Goal: Task Accomplishment & Management: Use online tool/utility

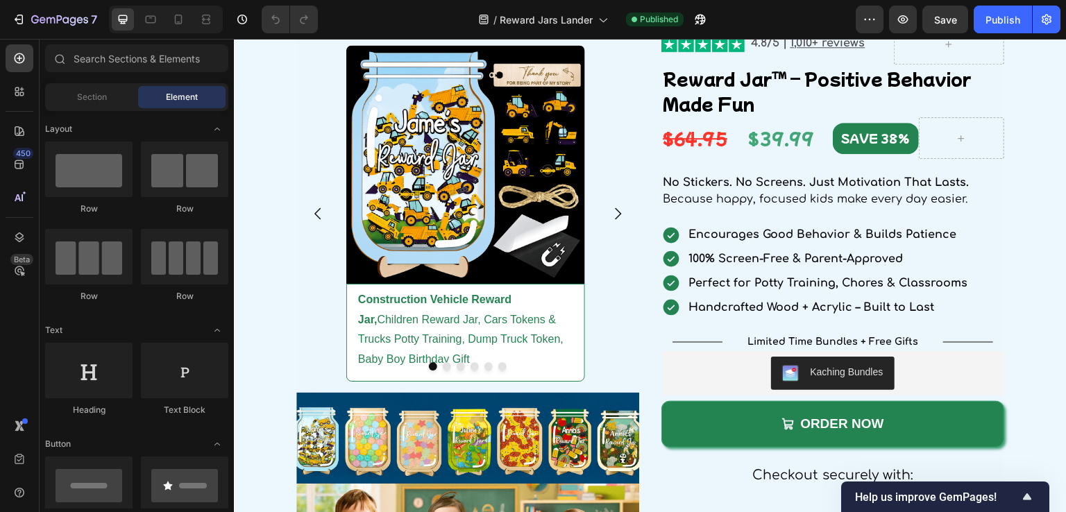
scroll to position [1874, 0]
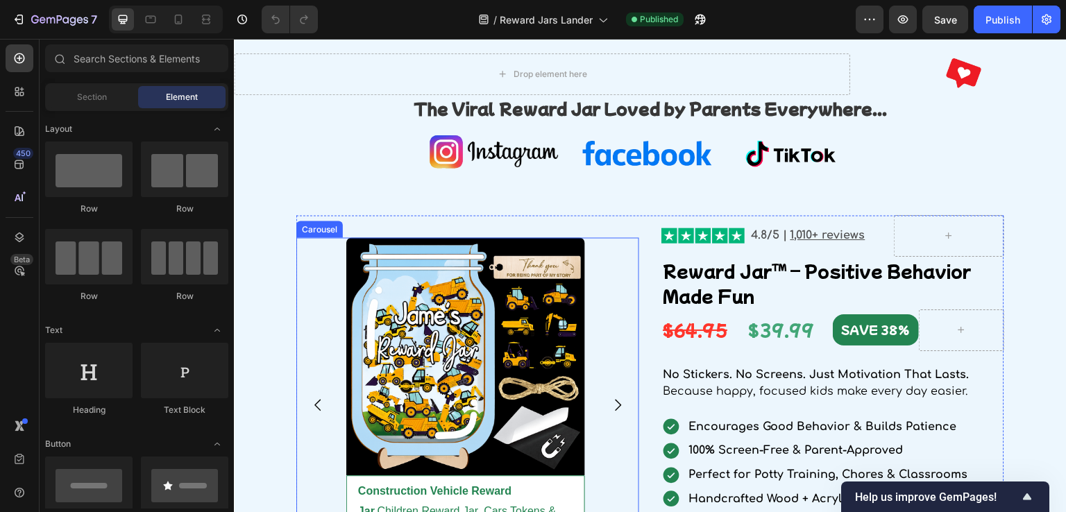
click at [597, 348] on div "Image Construction Vehicle Reward Jar, Children Reward Jar, Cars Tokens & Truck…" at bounding box center [467, 405] width 343 height 337
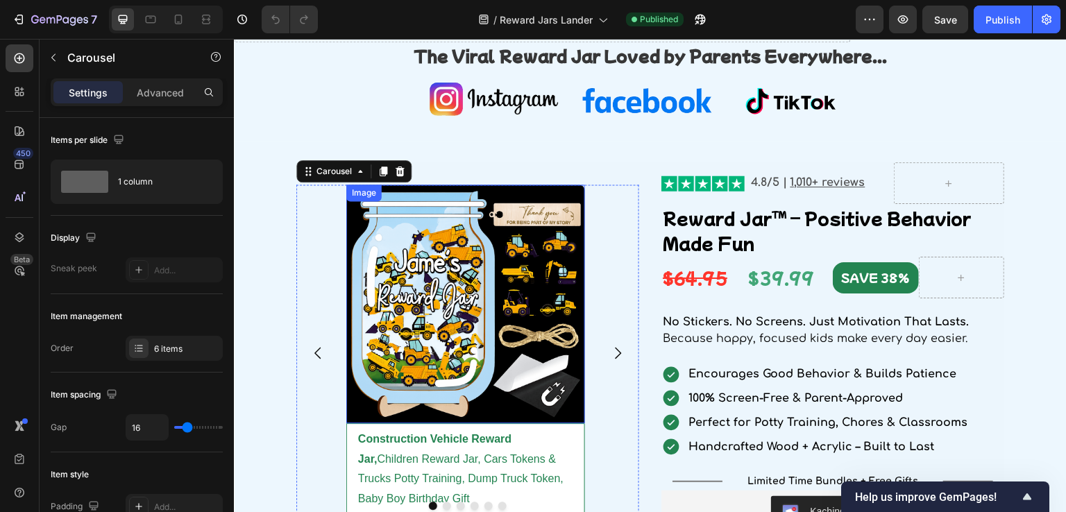
scroll to position [2013, 0]
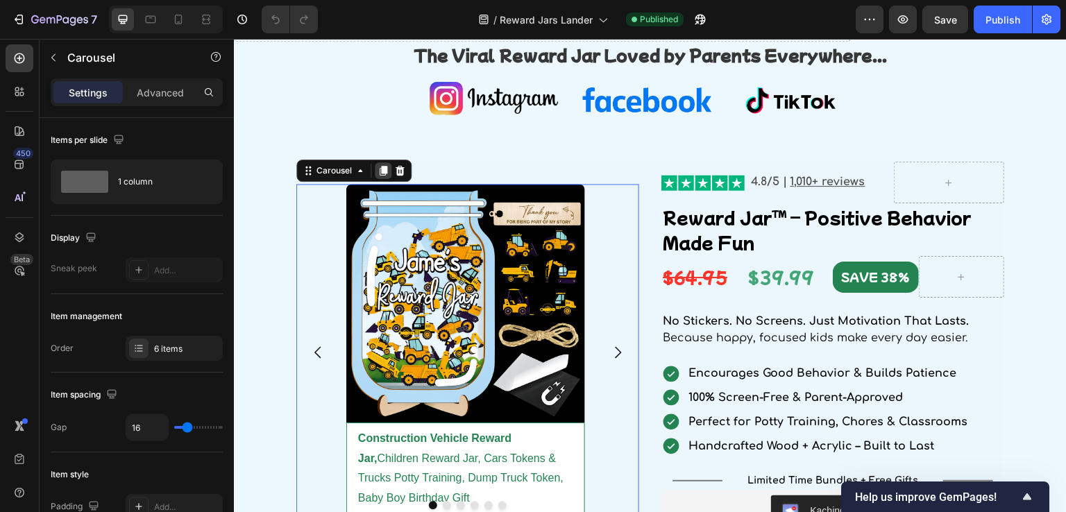
click at [382, 169] on icon at bounding box center [384, 171] width 8 height 10
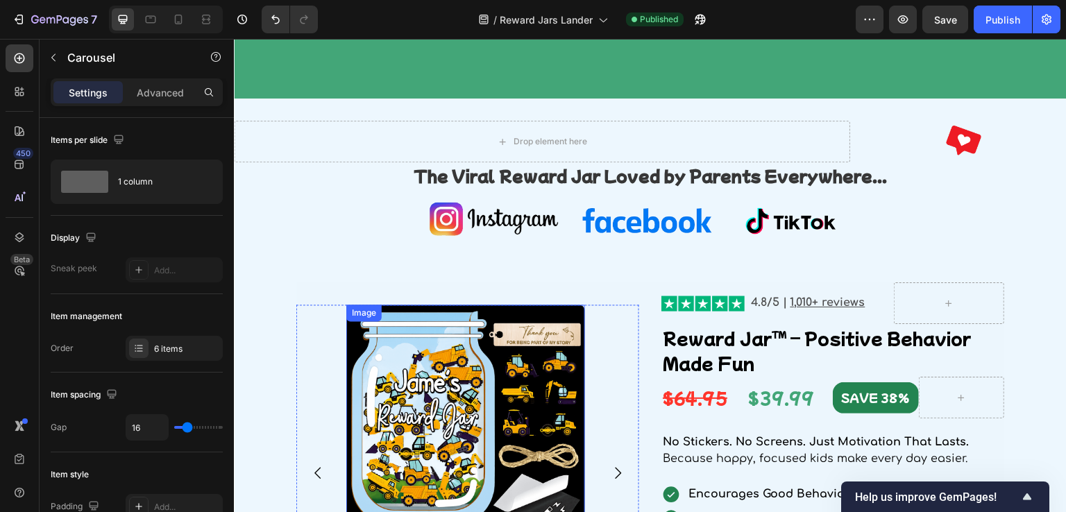
scroll to position [1843, 0]
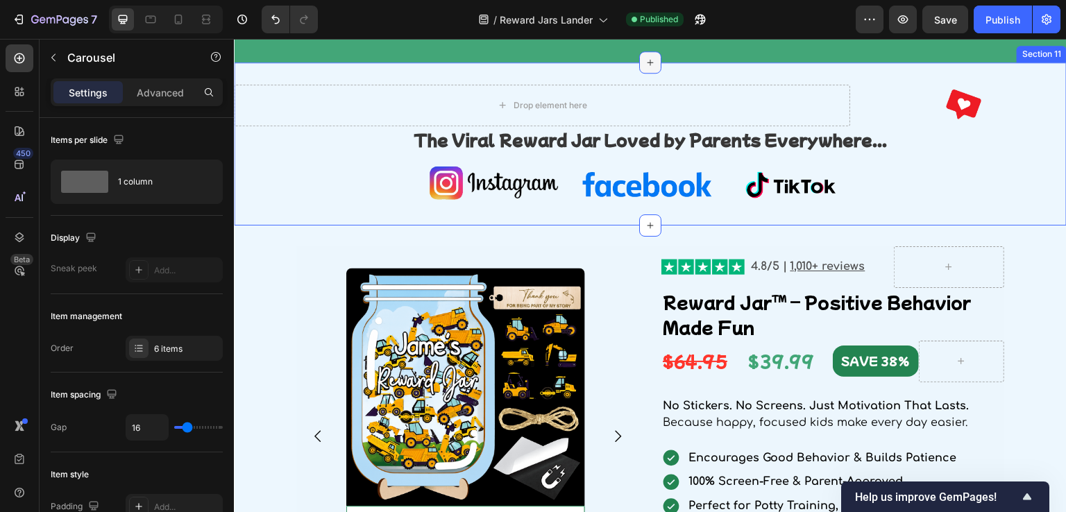
click at [647, 68] on icon at bounding box center [650, 62] width 11 height 11
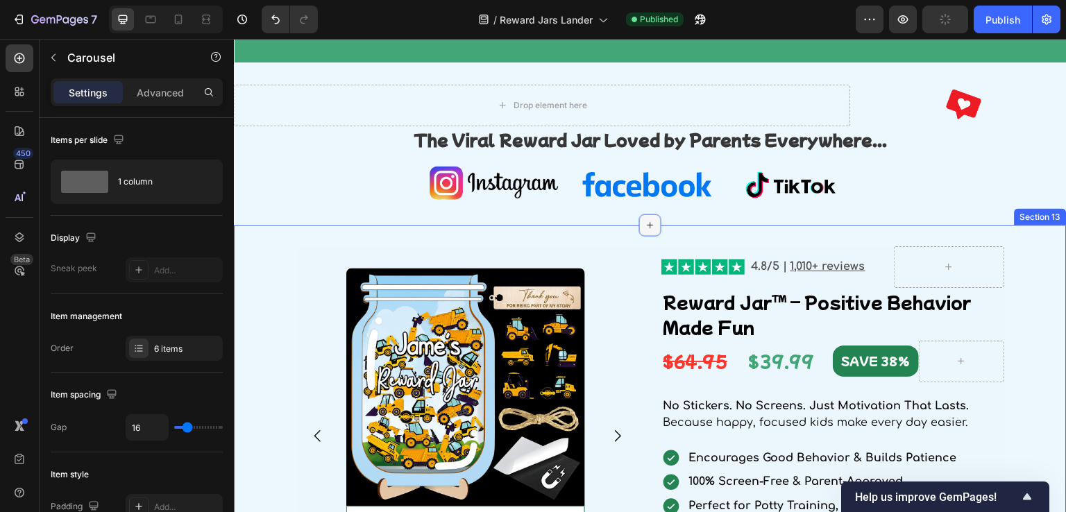
click at [646, 231] on icon at bounding box center [650, 225] width 11 height 11
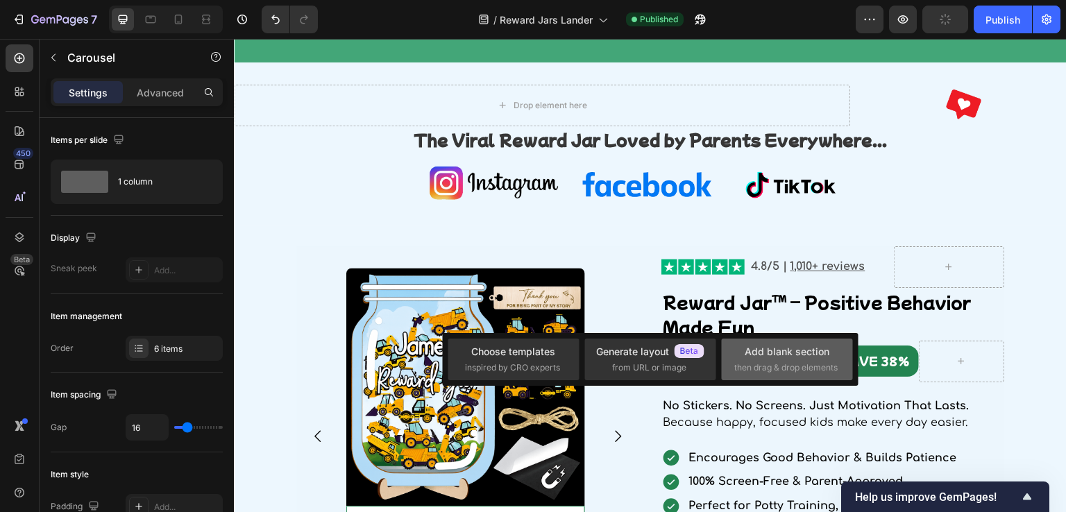
click at [802, 361] on div "Add blank section then drag & drop elements" at bounding box center [786, 359] width 105 height 30
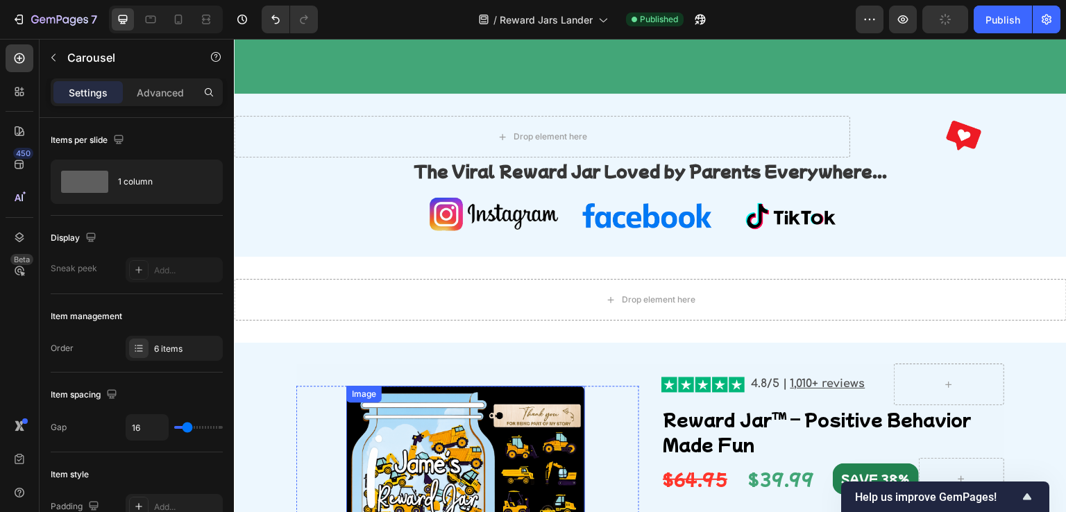
scroll to position [1981, 0]
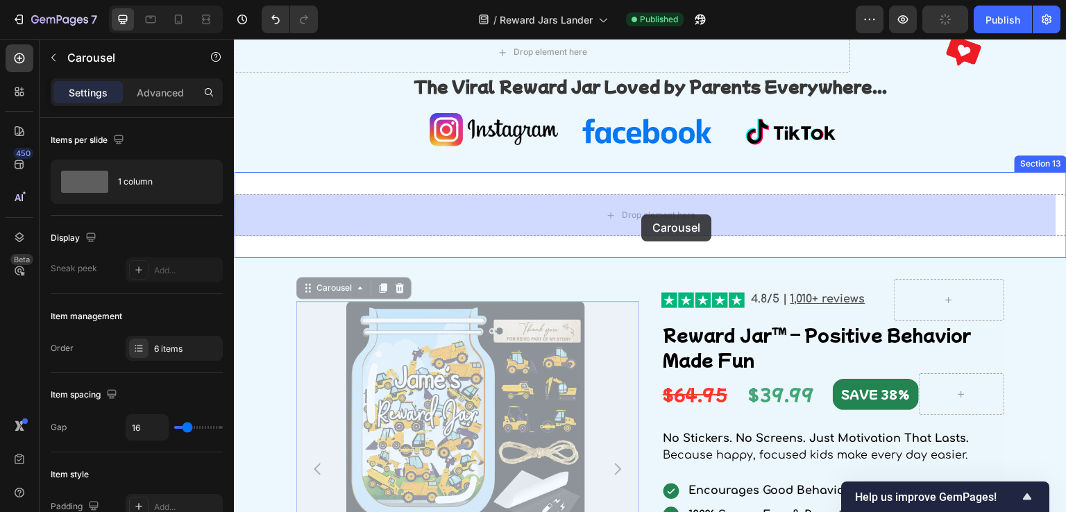
drag, startPoint x: 325, startPoint y: 381, endPoint x: 641, endPoint y: 214, distance: 357.6
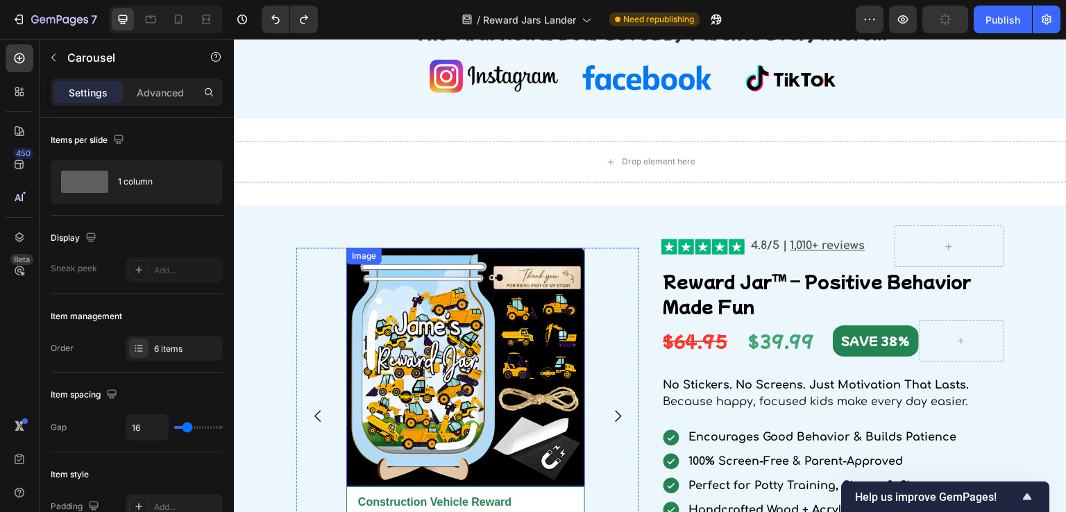
scroll to position [2051, 0]
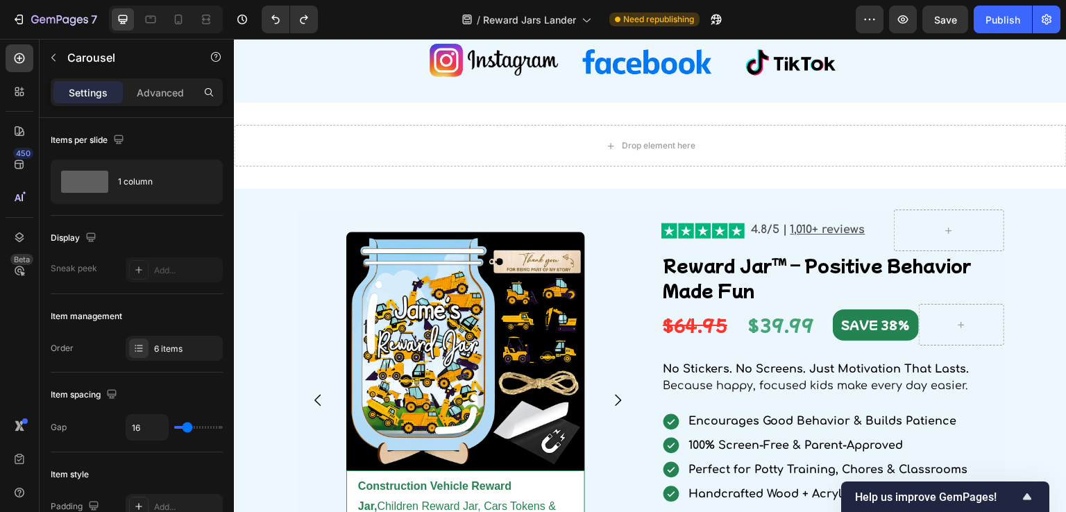
click at [328, 357] on div "Image Construction Vehicle Reward Jar, Children Reward Jar, Cars Tokens & Truck…" at bounding box center [467, 400] width 343 height 337
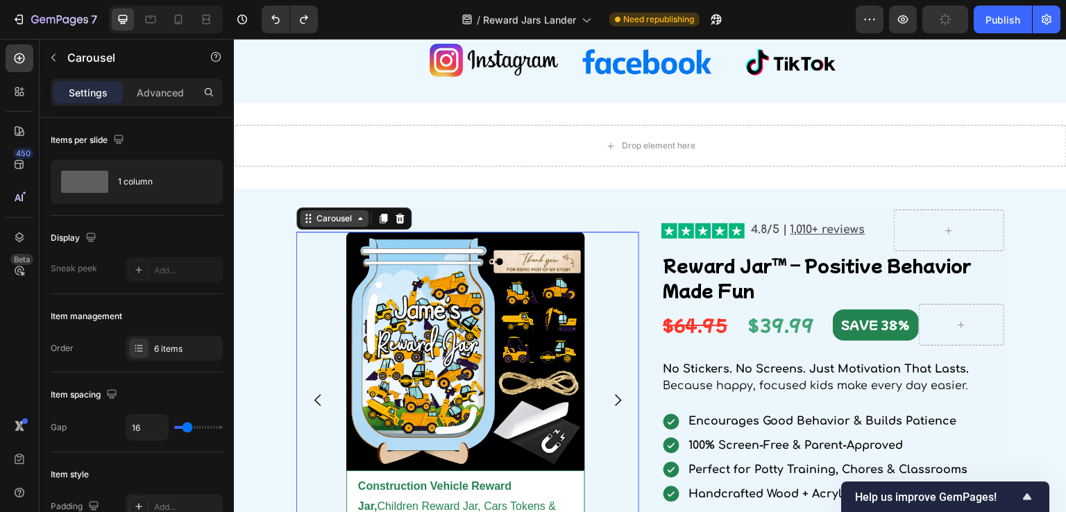
click at [335, 219] on div "Carousel" at bounding box center [334, 218] width 41 height 12
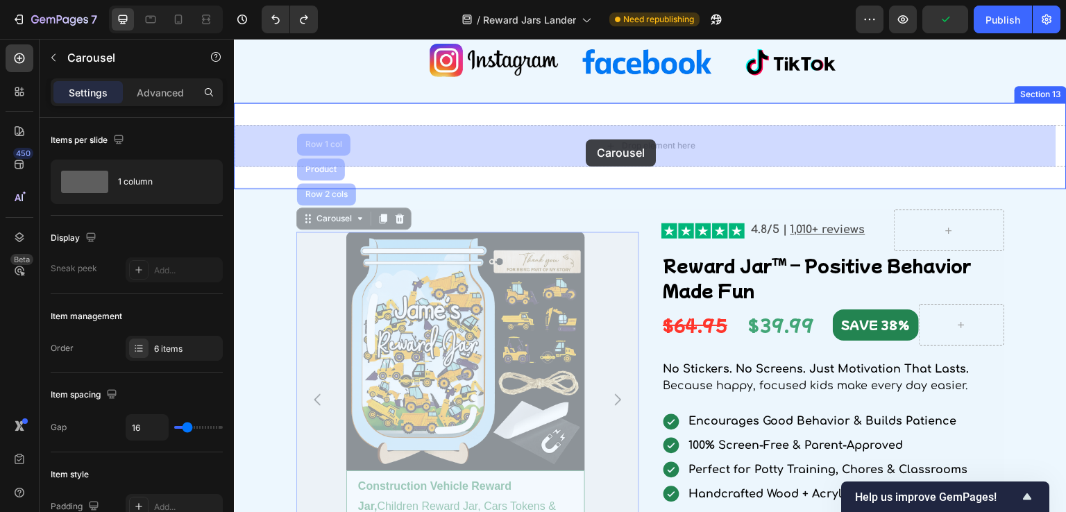
drag, startPoint x: 335, startPoint y: 219, endPoint x: 575, endPoint y: 138, distance: 253.5
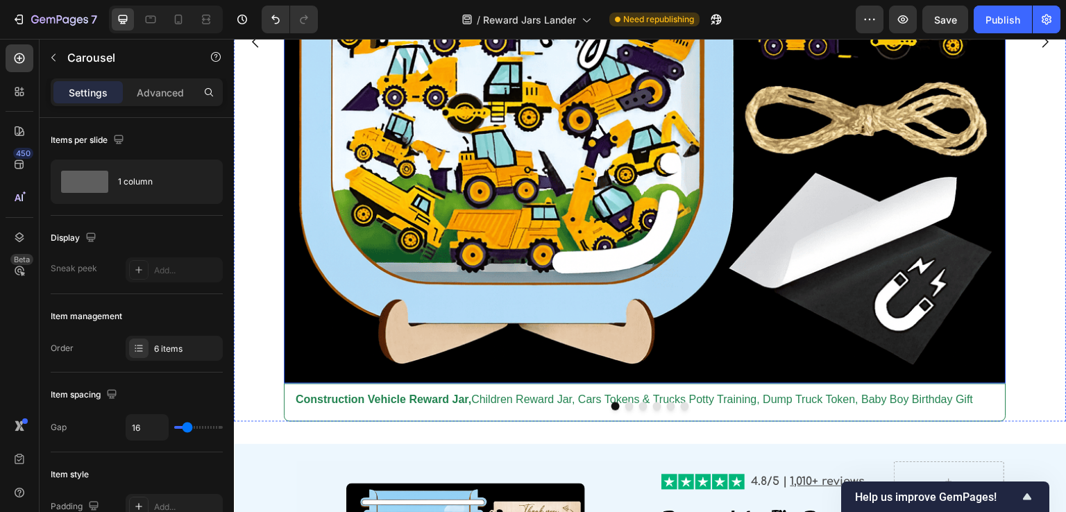
scroll to position [2606, 0]
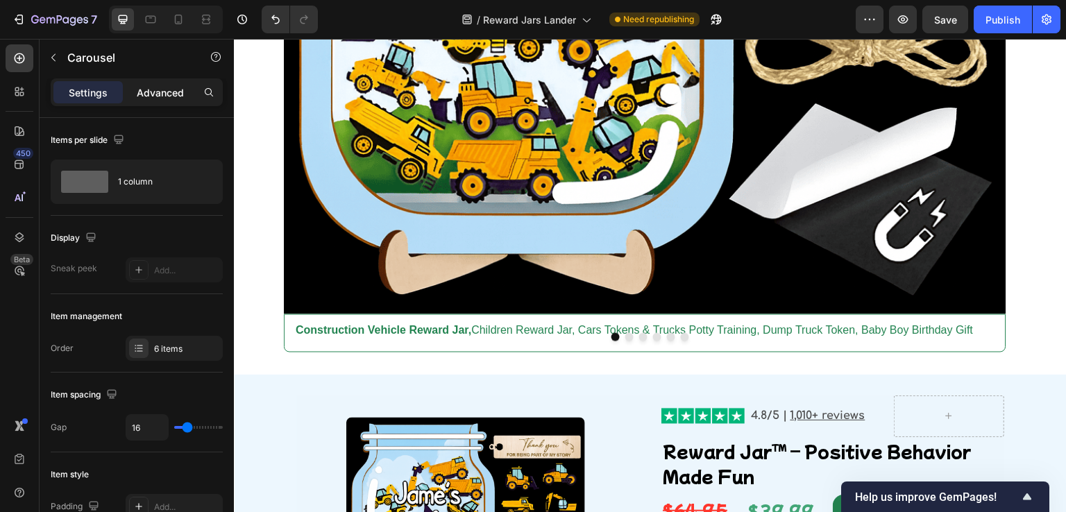
click at [157, 94] on p "Advanced" at bounding box center [160, 92] width 47 height 15
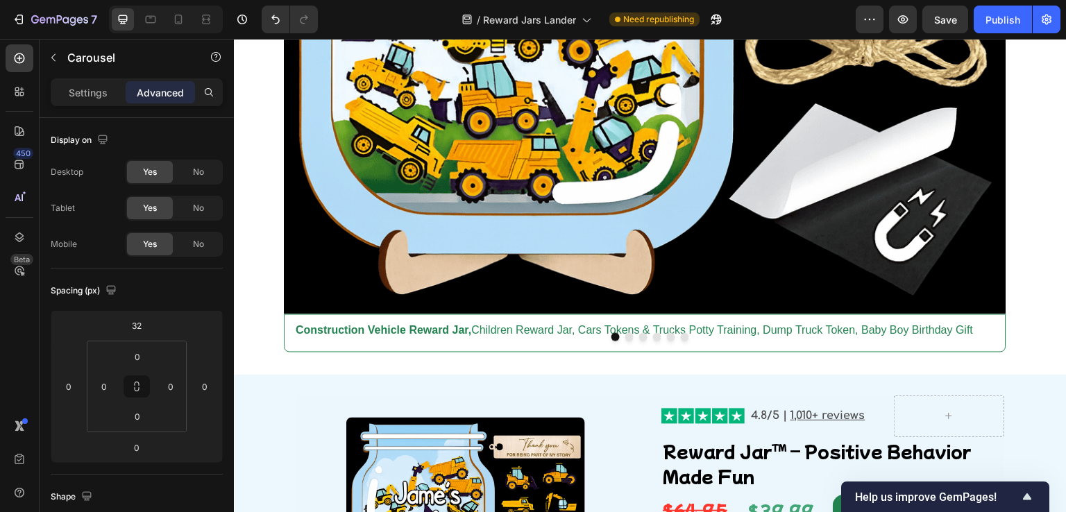
click at [167, 92] on p "Advanced" at bounding box center [160, 92] width 47 height 15
click at [172, 20] on icon at bounding box center [178, 19] width 14 height 14
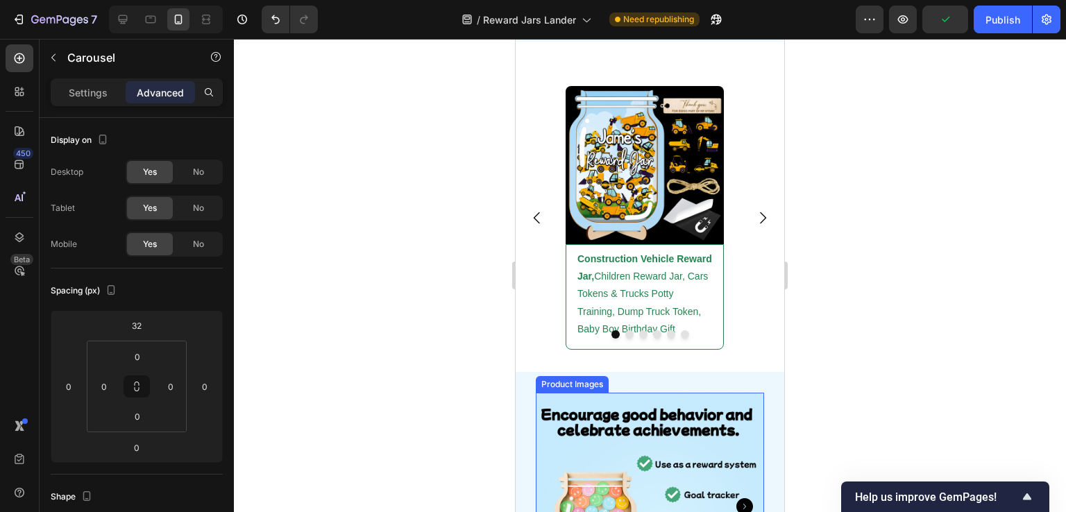
scroll to position [2724, 0]
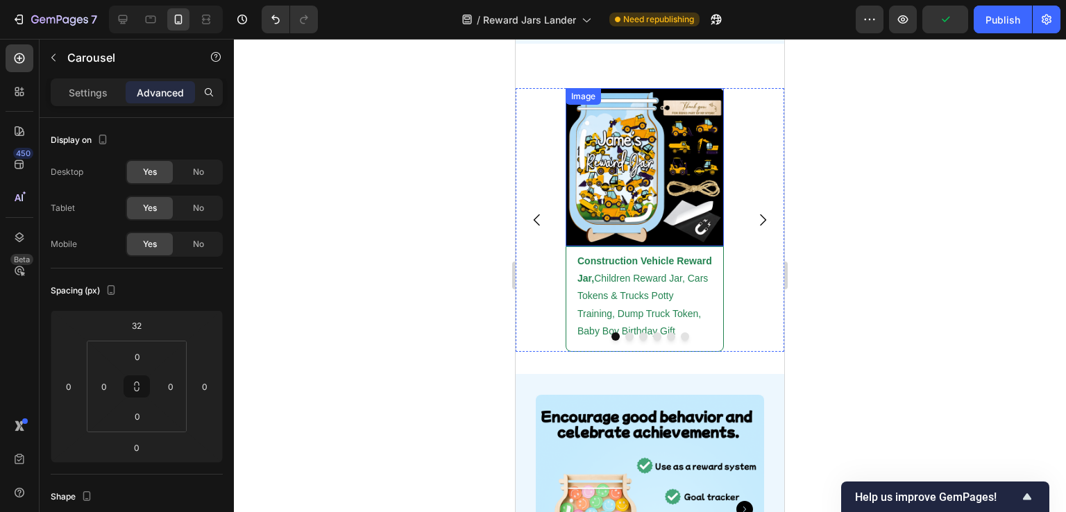
click at [650, 183] on img at bounding box center [645, 167] width 158 height 158
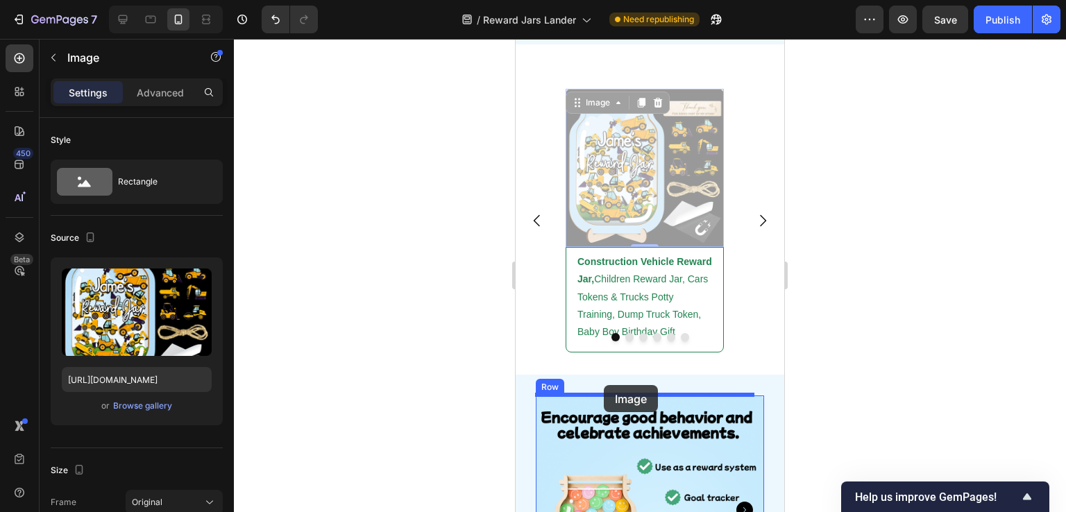
drag, startPoint x: 593, startPoint y: 101, endPoint x: 604, endPoint y: 385, distance: 284.7
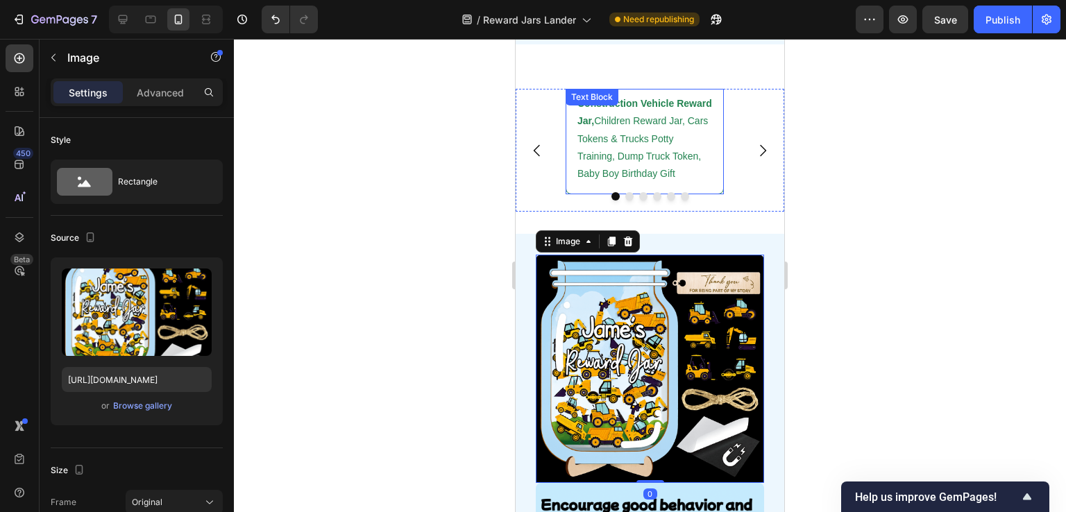
click at [643, 100] on strong "Construction Vehicle Reward Jar," at bounding box center [644, 112] width 135 height 28
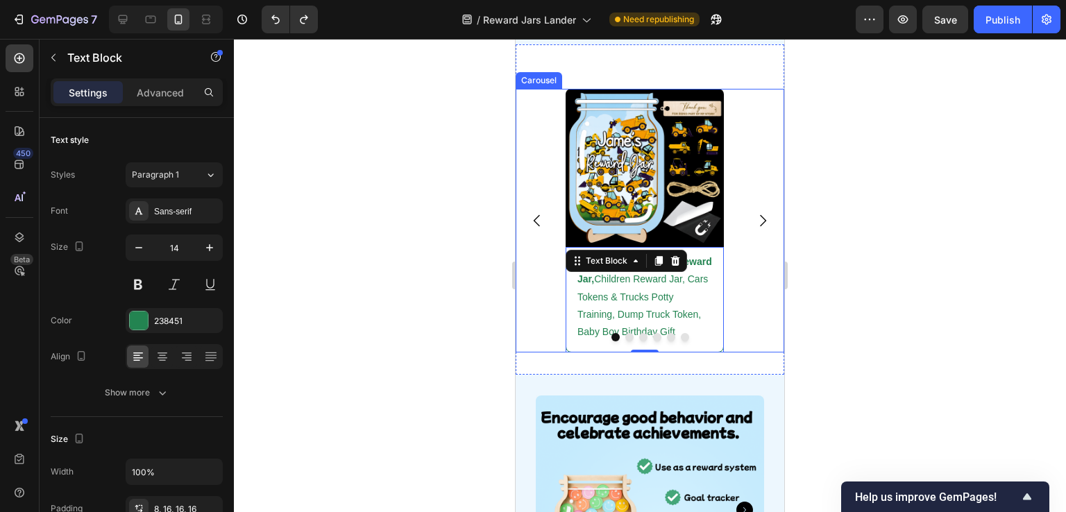
click at [736, 157] on div "Image Construction Vehicle Reward Jar, Children Reward Jar, Cars Tokens & Truck…" at bounding box center [650, 221] width 269 height 264
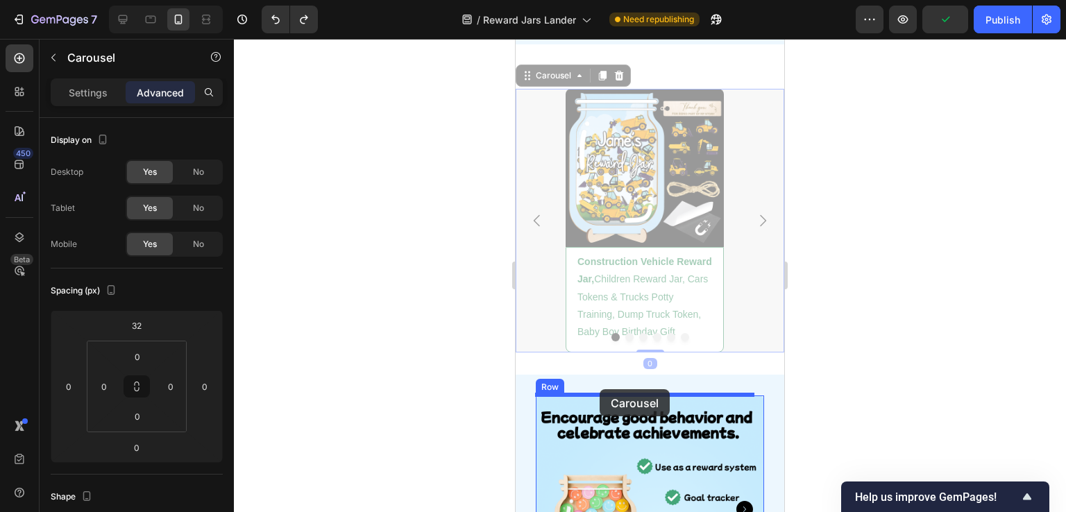
drag, startPoint x: 540, startPoint y: 77, endPoint x: 600, endPoint y: 389, distance: 318.0
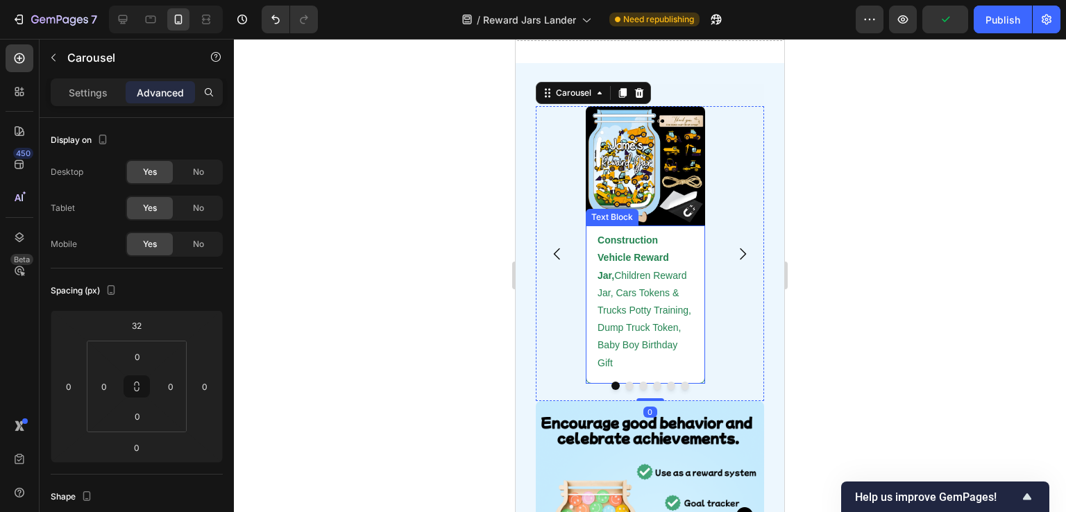
scroll to position [2793, 0]
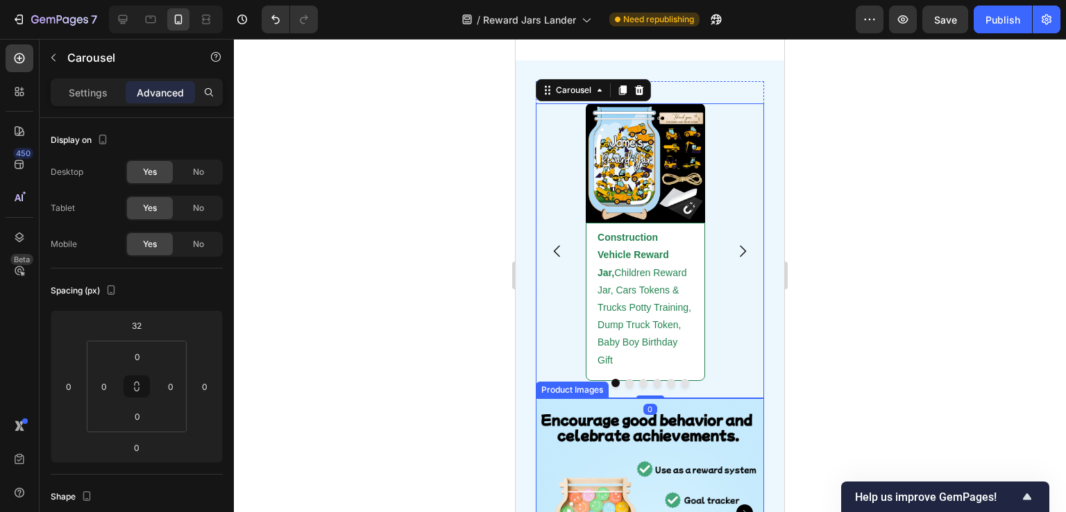
click at [633, 401] on img at bounding box center [650, 512] width 228 height 228
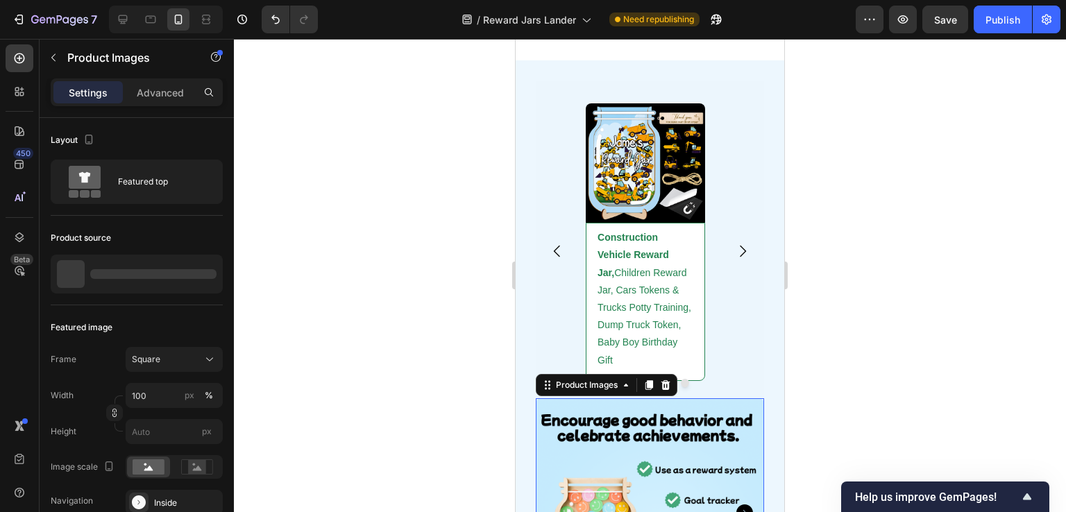
scroll to position [2863, 0]
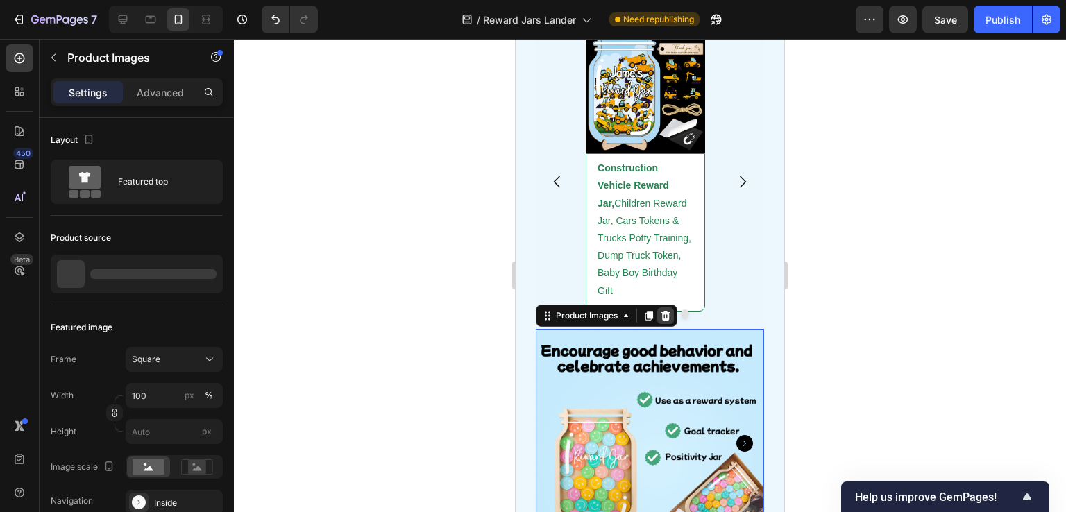
click at [663, 311] on icon at bounding box center [665, 316] width 9 height 10
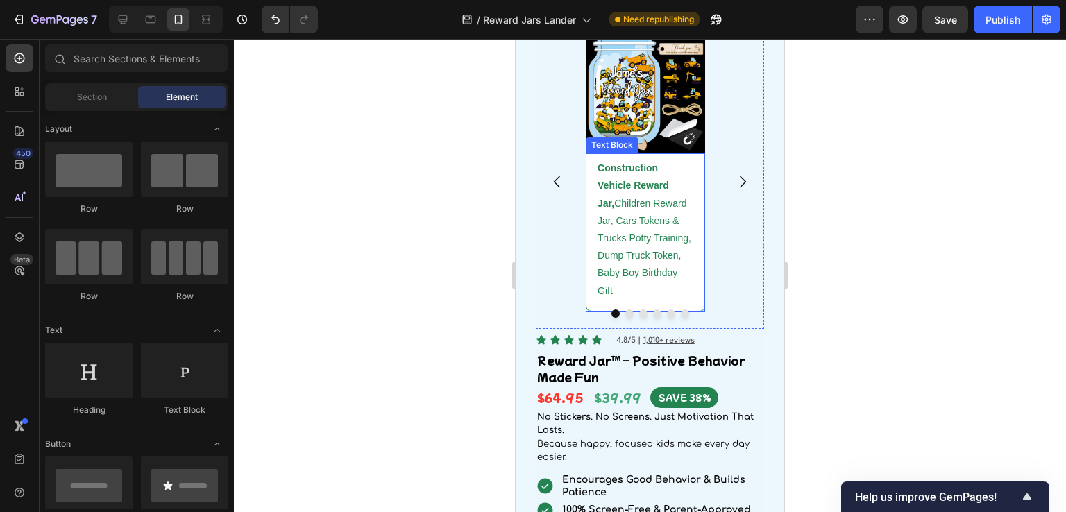
click at [586, 160] on div "Construction Vehicle Reward Jar, Children Reward Jar, Cars Tokens & Trucks Pott…" at bounding box center [645, 232] width 119 height 158
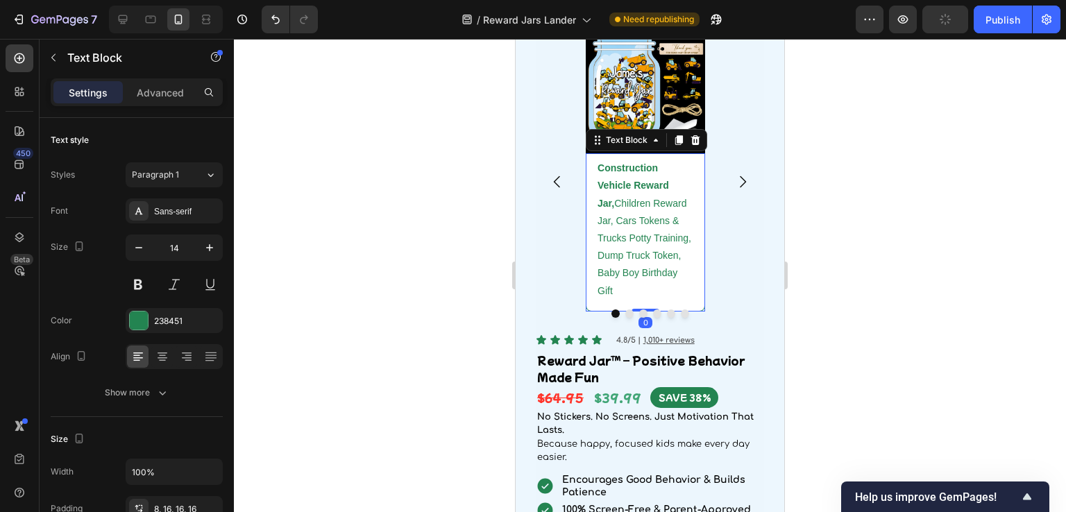
click at [668, 177] on p "Construction Vehicle Reward Jar, Children Reward Jar, Cars Tokens & Trucks Pott…" at bounding box center [646, 230] width 96 height 140
click at [697, 120] on img at bounding box center [645, 93] width 119 height 119
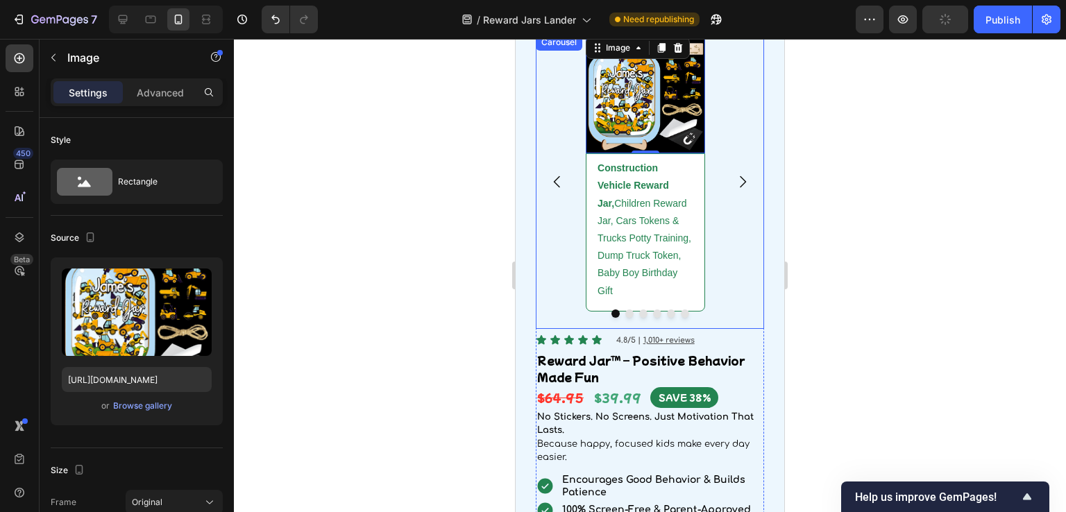
click at [741, 200] on div "Image 0 Construction Vehicle Reward Jar, Children Reward Jar, Cars Tokens & Tru…" at bounding box center [650, 181] width 228 height 295
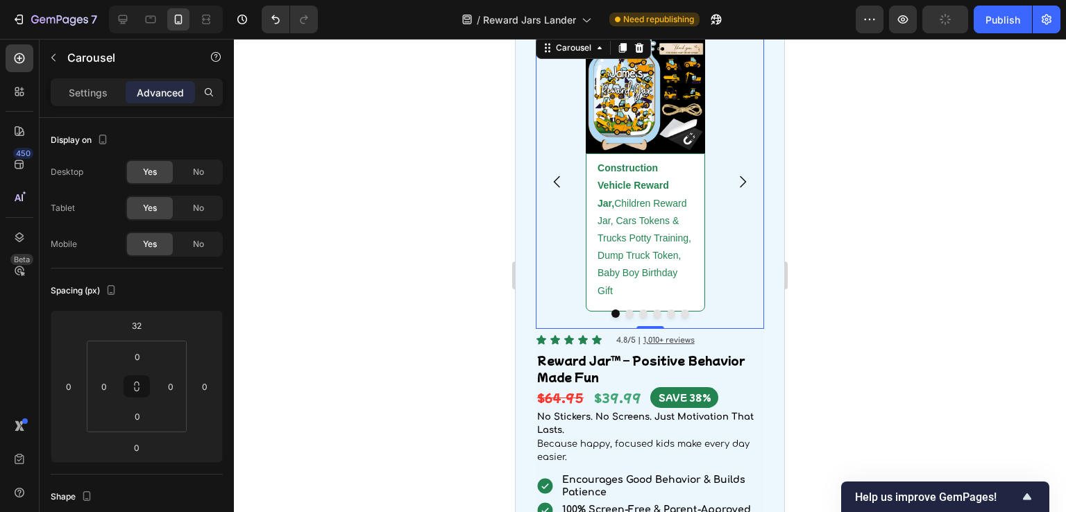
scroll to position [2724, 0]
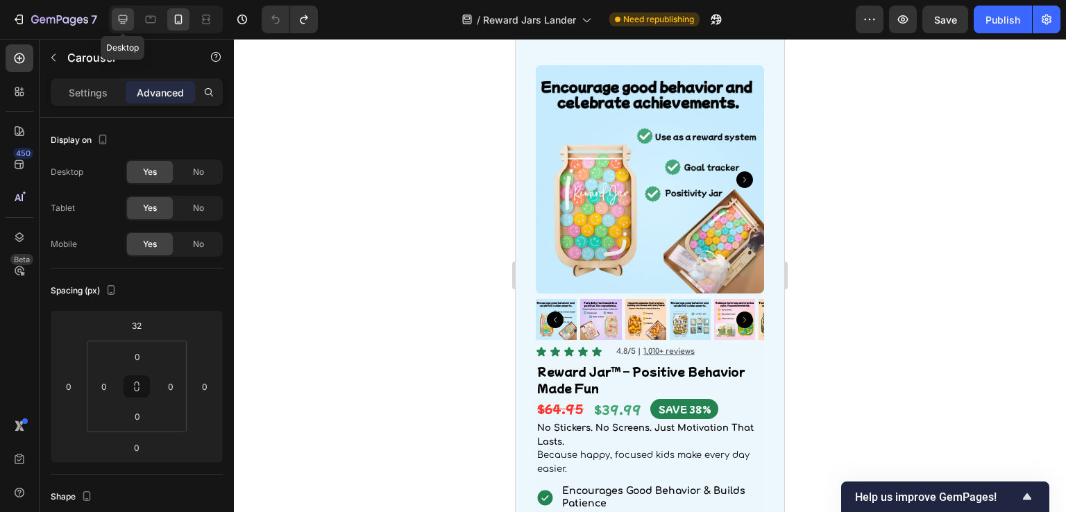
click at [123, 23] on icon at bounding box center [123, 19] width 9 height 9
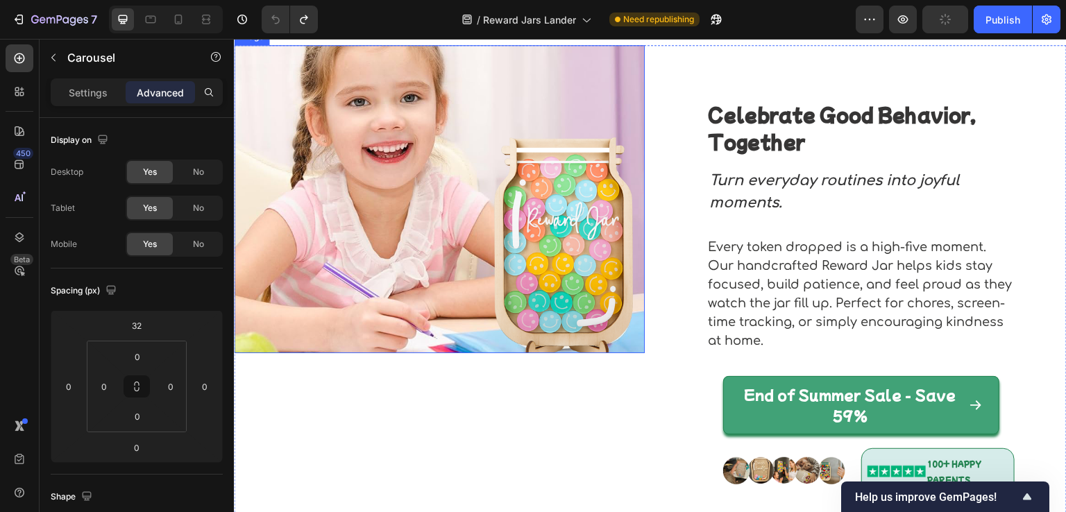
scroll to position [69, 0]
